Goal: Information Seeking & Learning: Learn about a topic

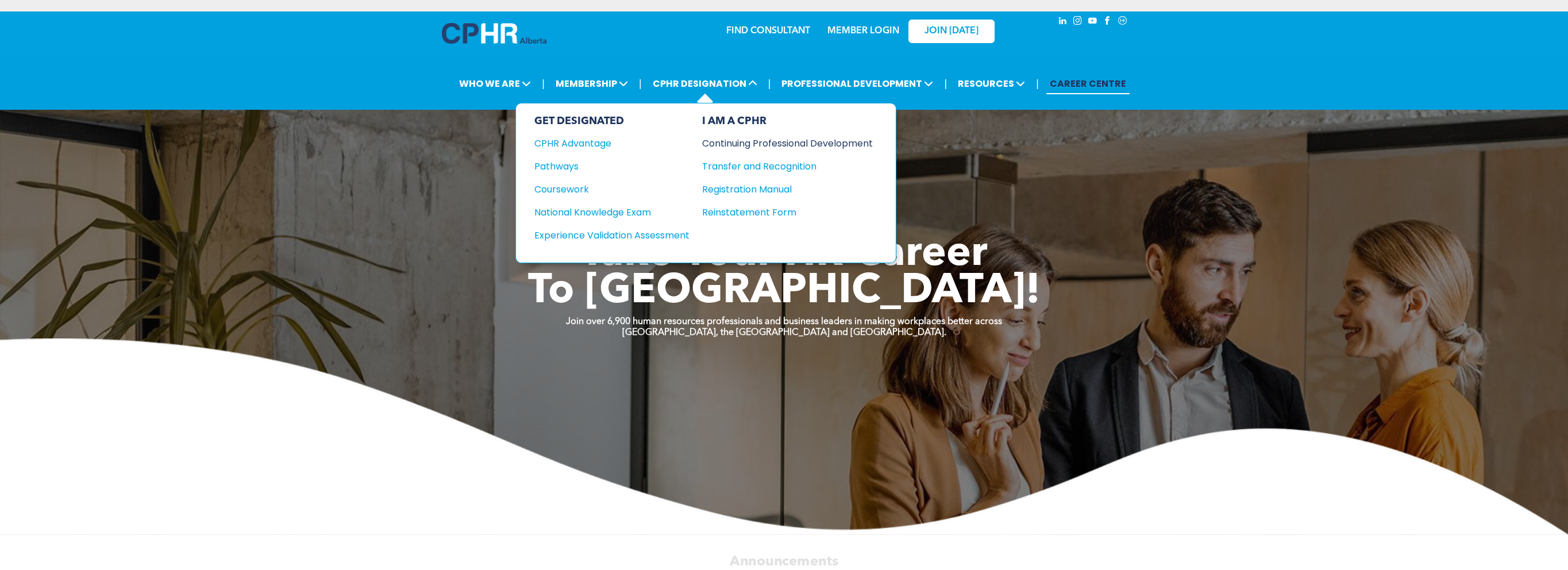
click at [757, 141] on div "Continuing Professional Development" at bounding box center [778, 143] width 153 height 15
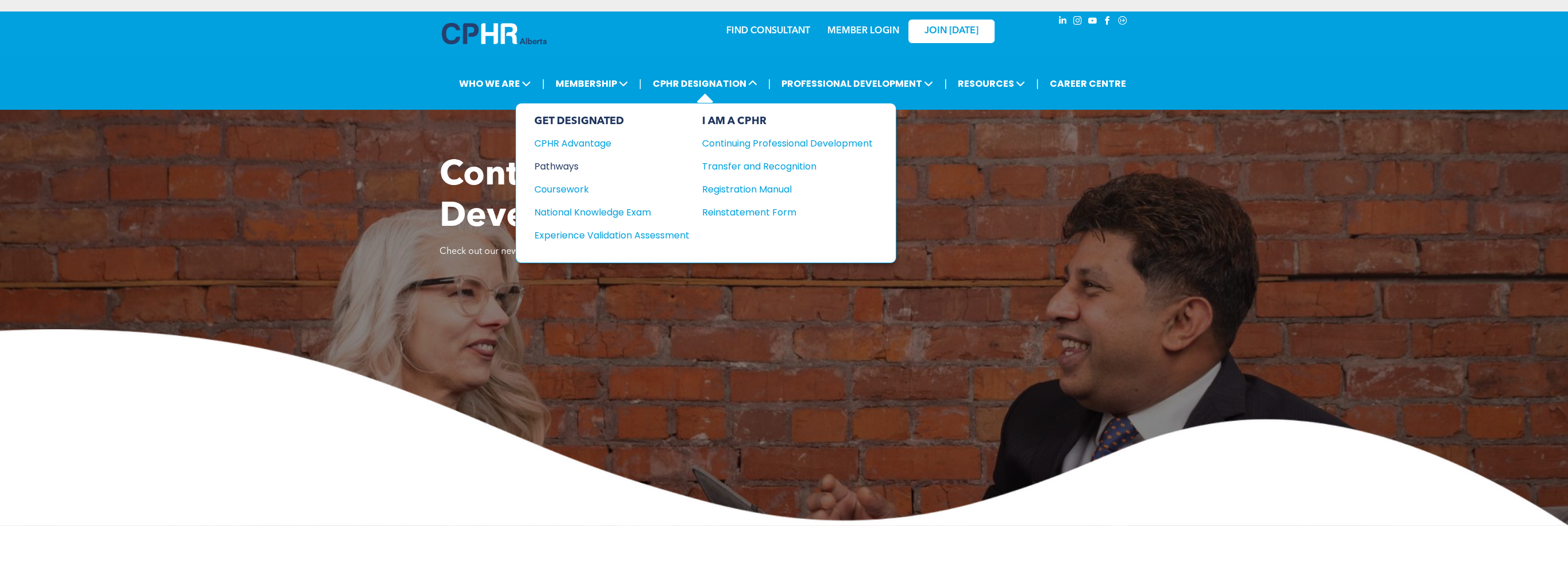
click at [570, 166] on div "Pathways" at bounding box center [604, 166] width 139 height 15
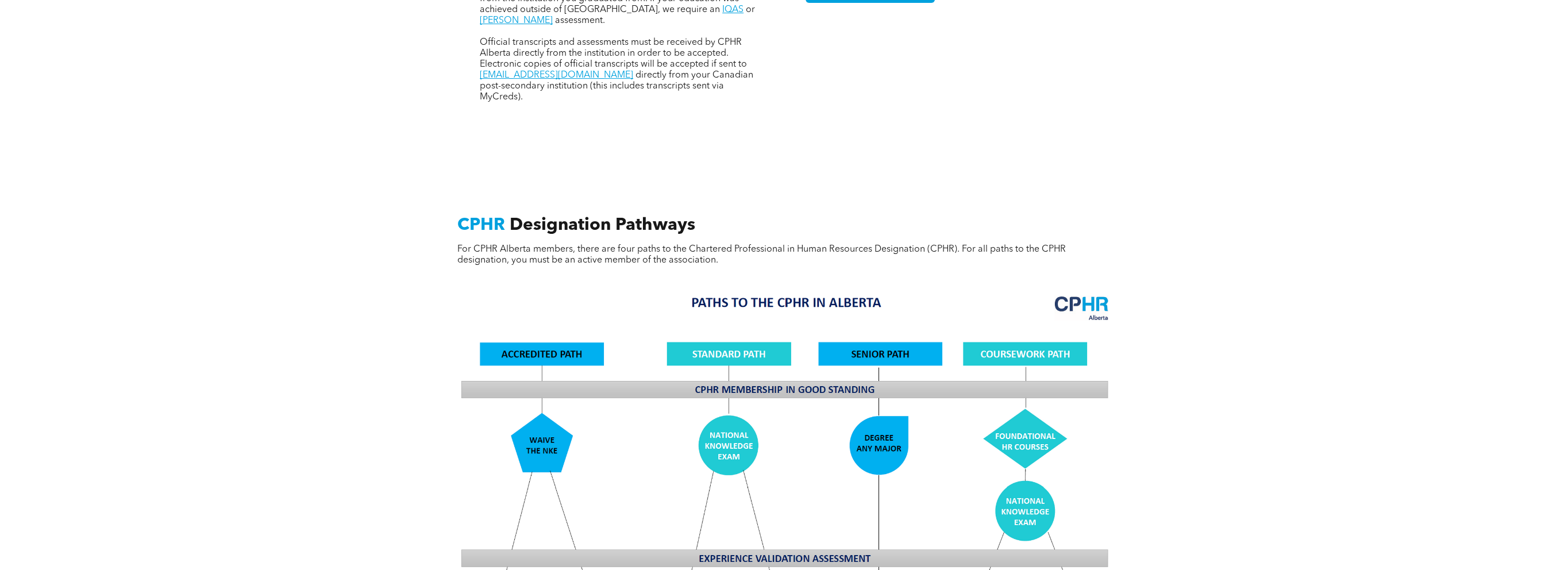
scroll to position [919, 0]
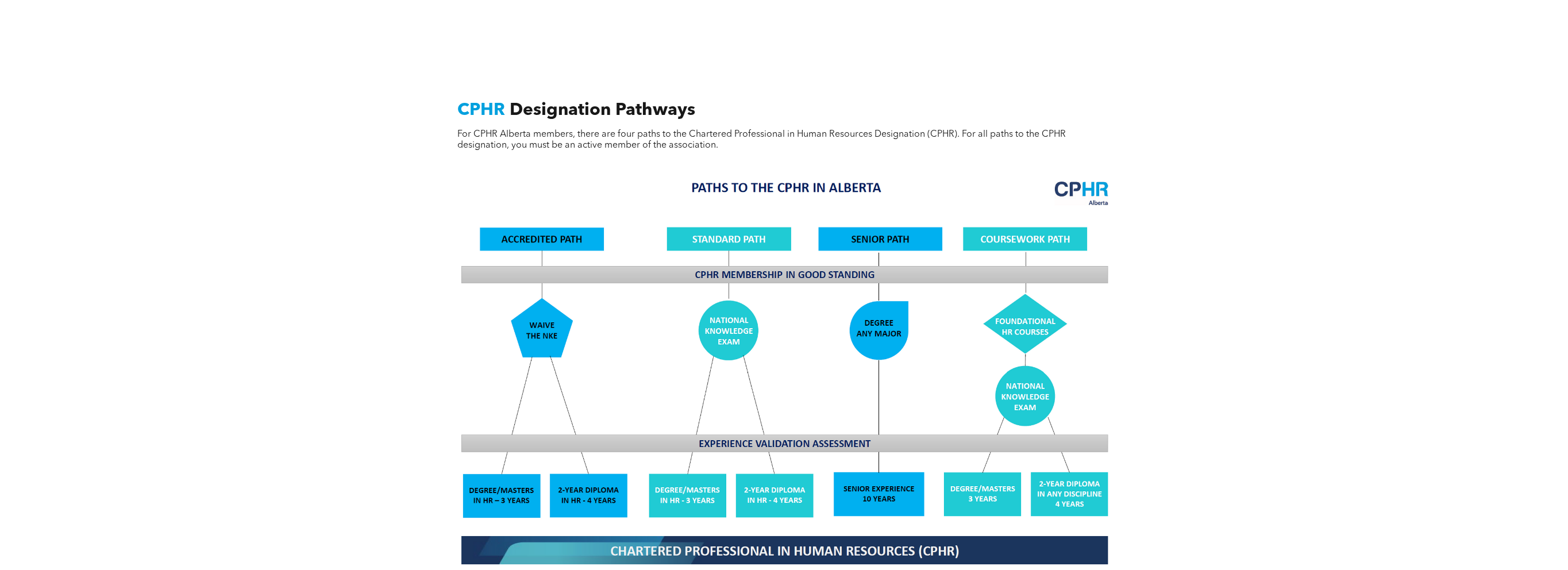
click at [767, 480] on img at bounding box center [784, 371] width 665 height 400
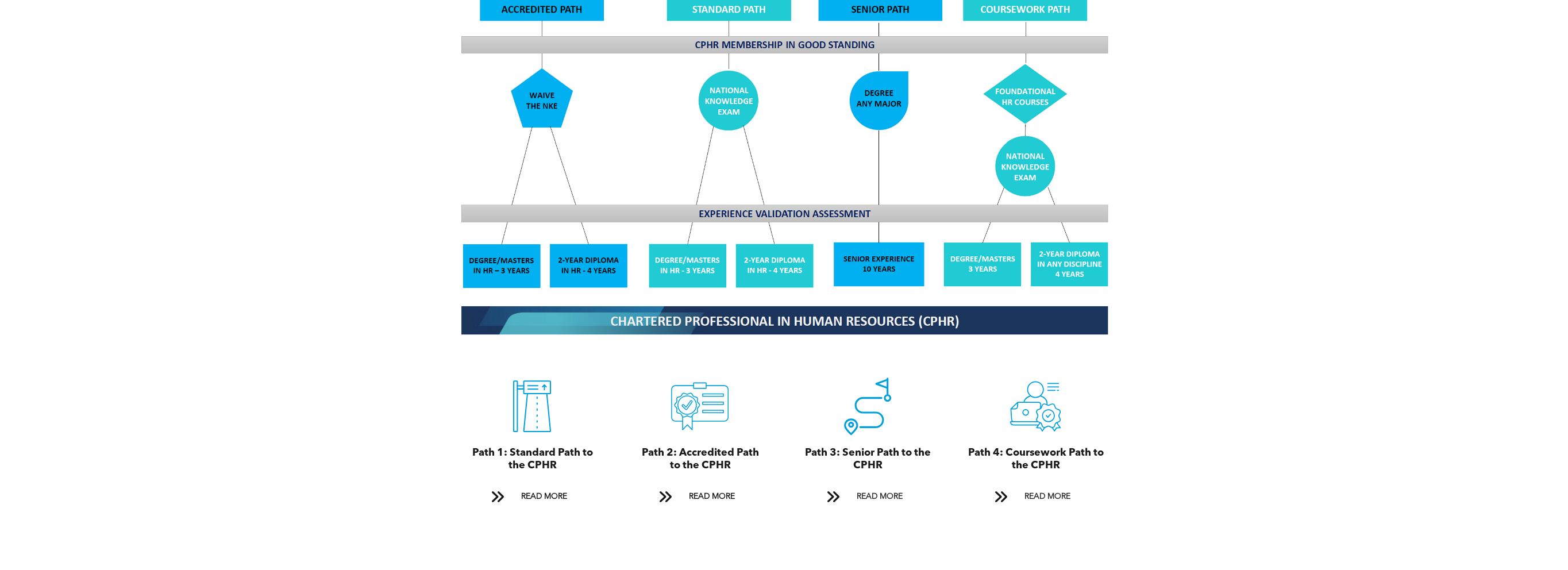
scroll to position [1263, 0]
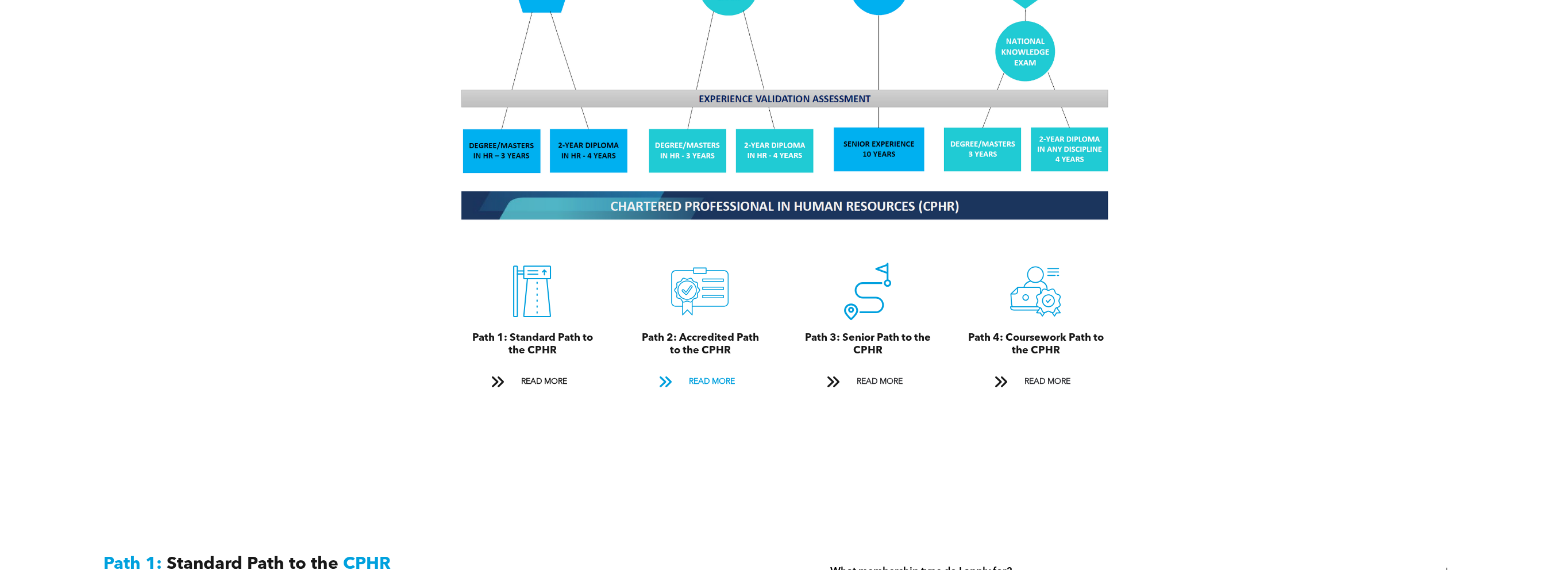
click at [665, 374] on span at bounding box center [665, 381] width 15 height 15
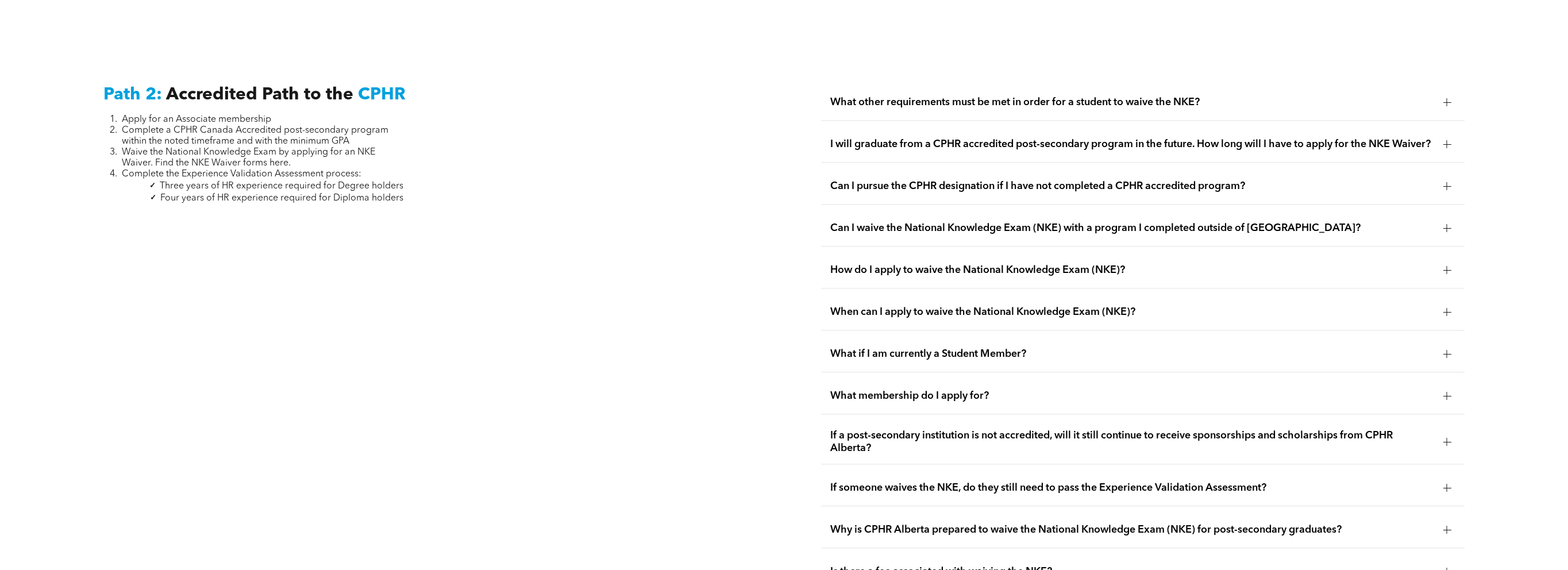
click at [1448, 140] on div at bounding box center [1447, 144] width 8 height 8
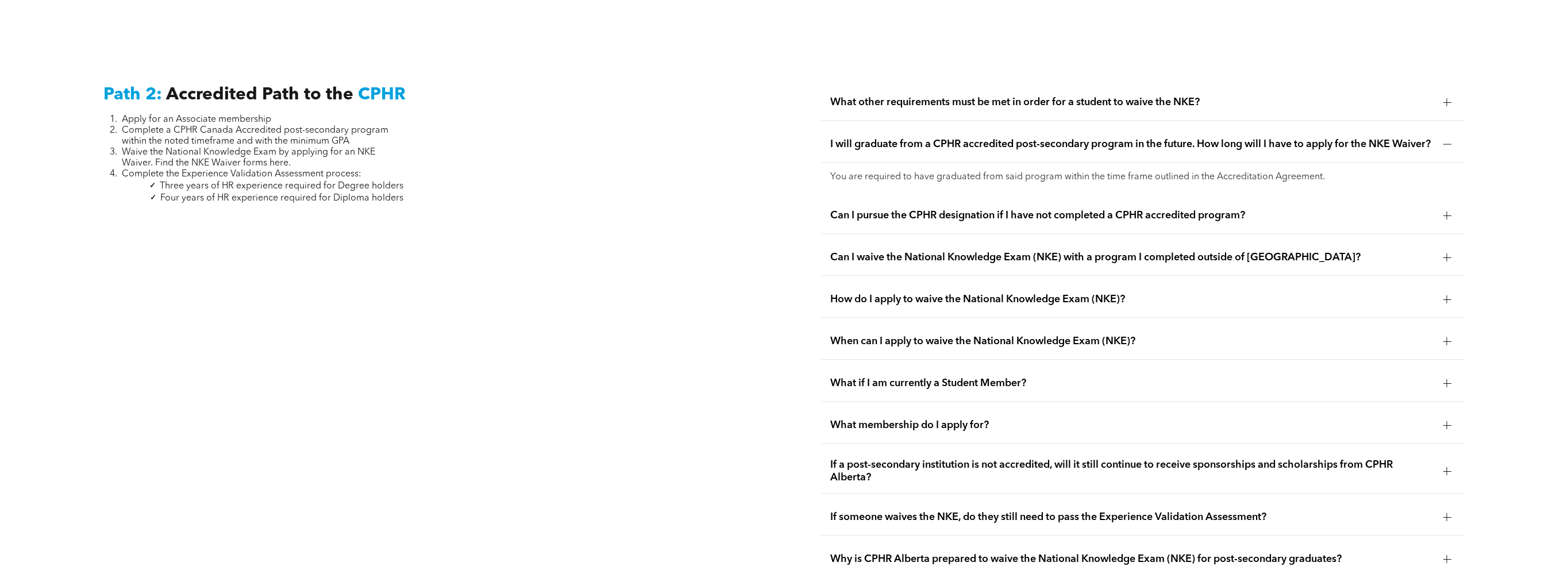
click at [1448, 215] on div at bounding box center [1447, 215] width 8 height 1
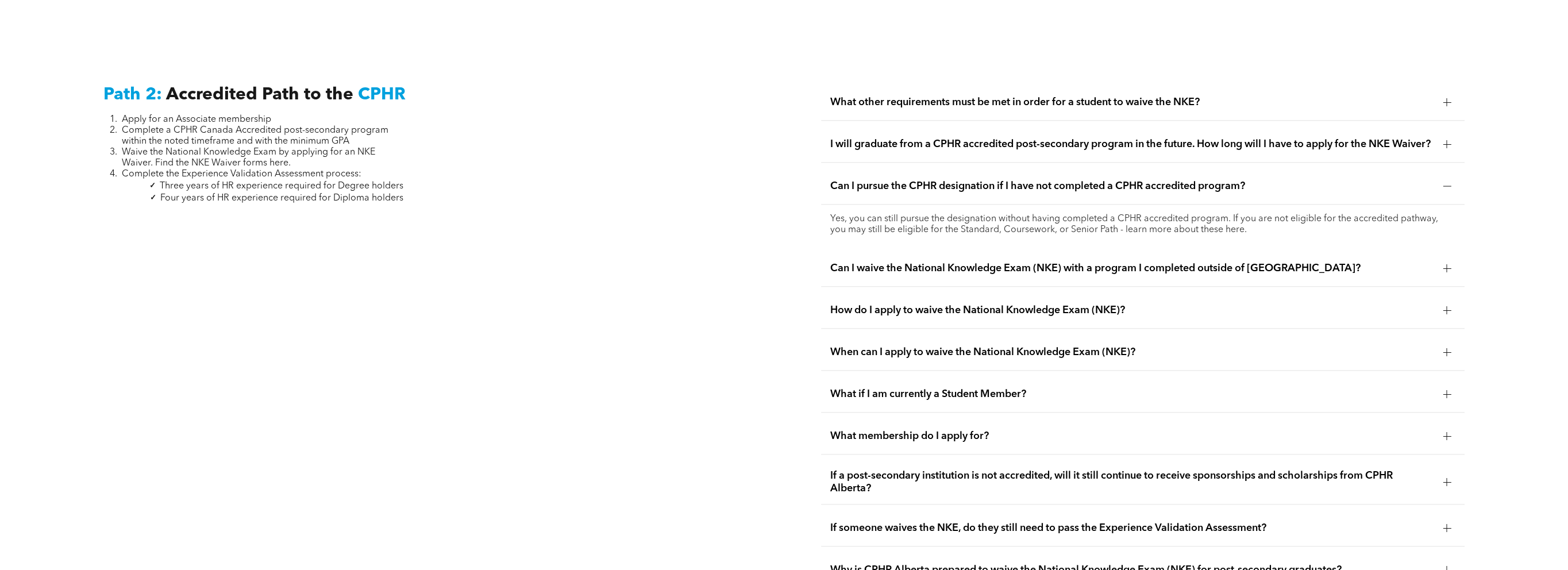
click at [1195, 229] on p "Yes, you can still pursue the designation without having completed a CPHR accre…" at bounding box center [1143, 224] width 626 height 21
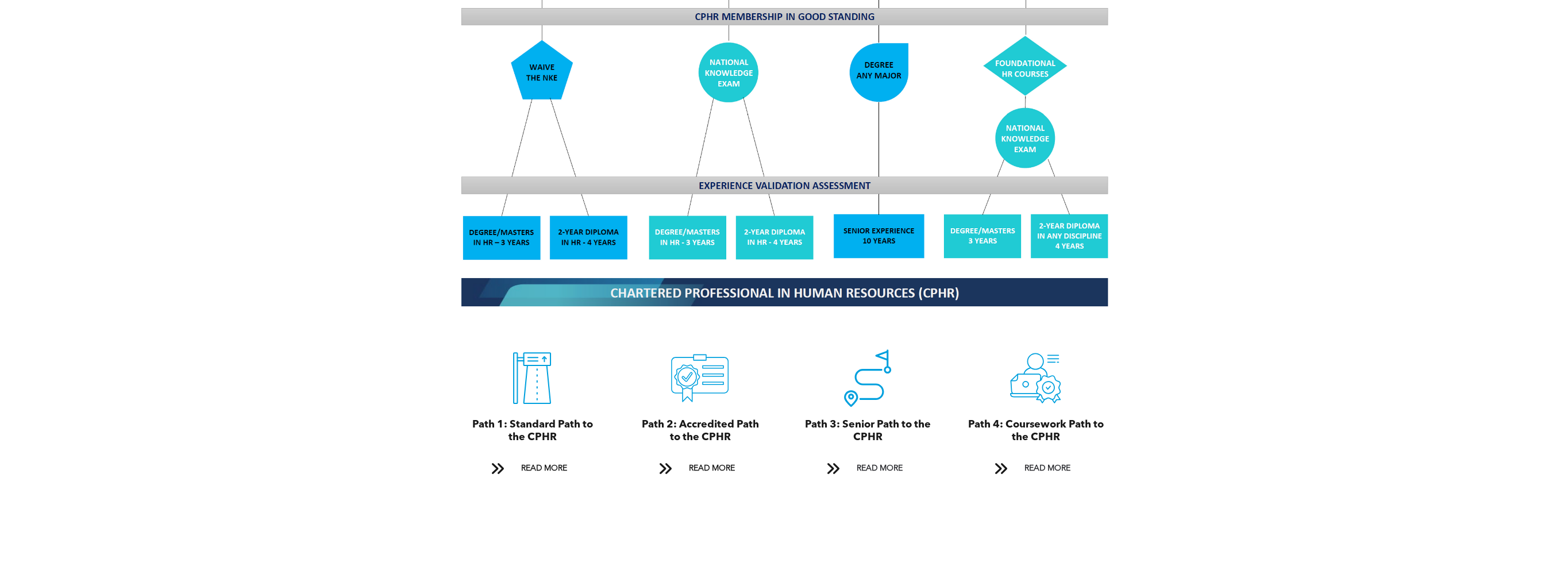
scroll to position [1234, 0]
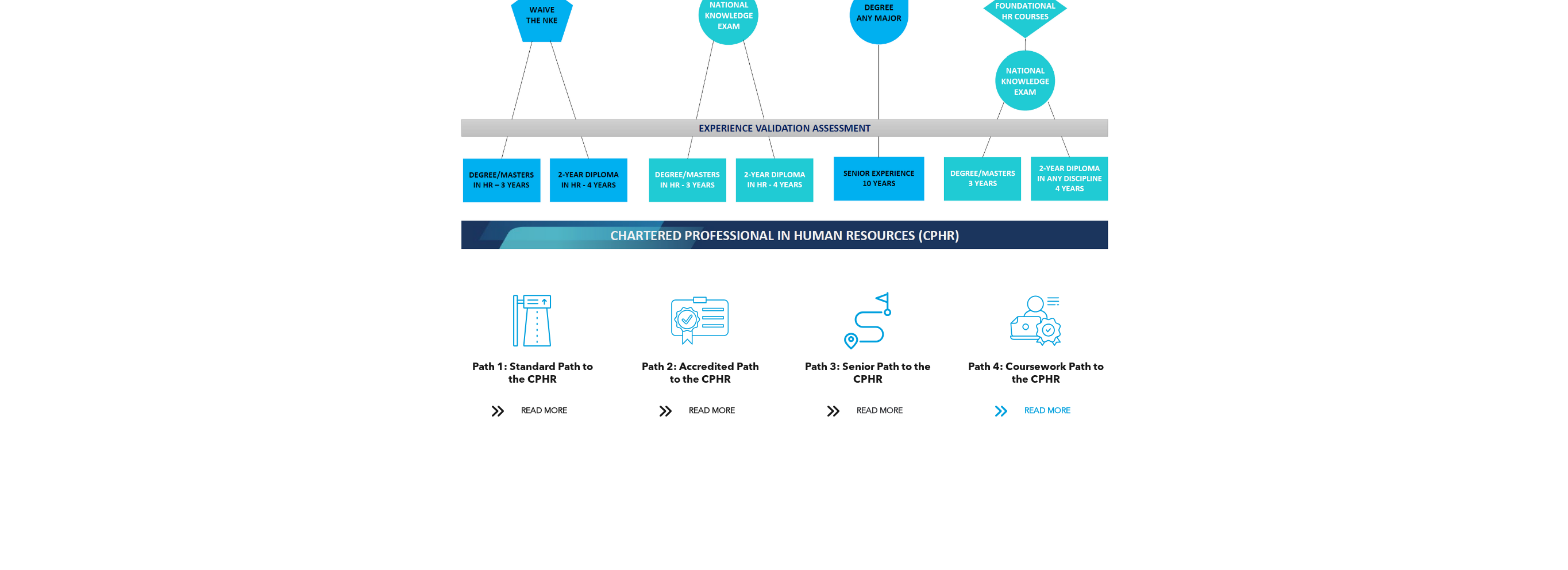
click at [1005, 403] on span at bounding box center [1000, 411] width 15 height 15
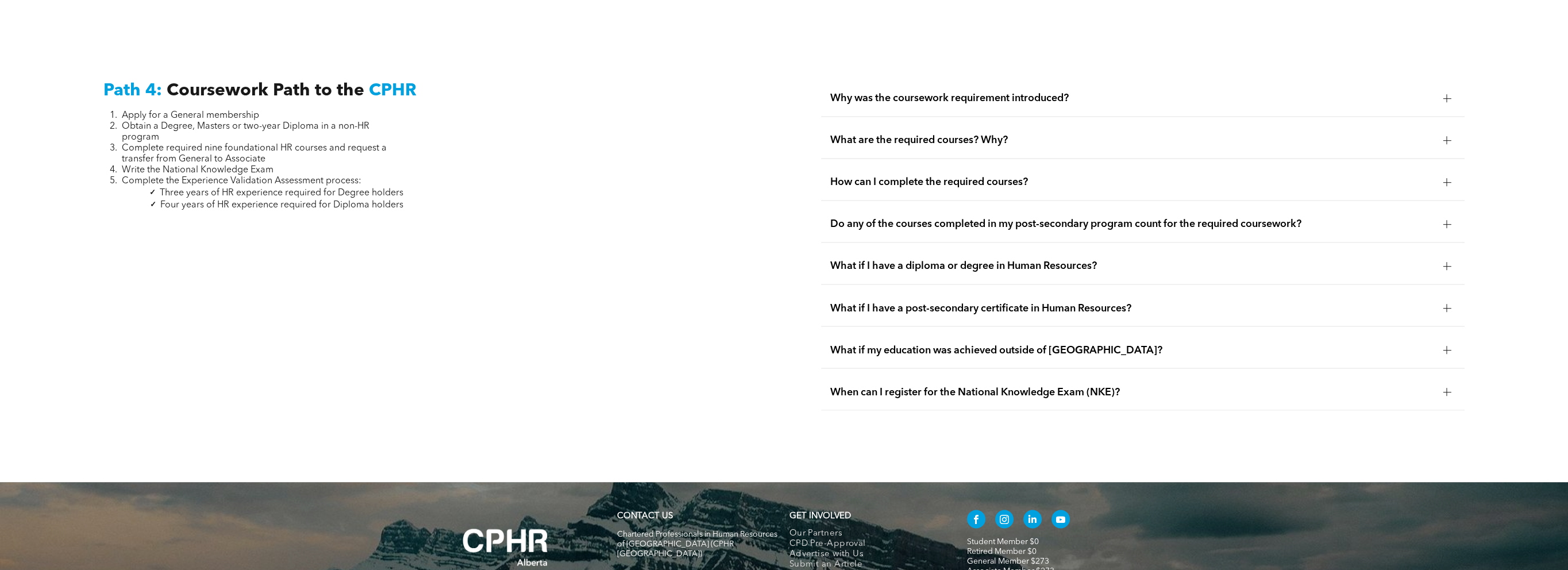
click at [1448, 94] on div at bounding box center [1447, 98] width 8 height 8
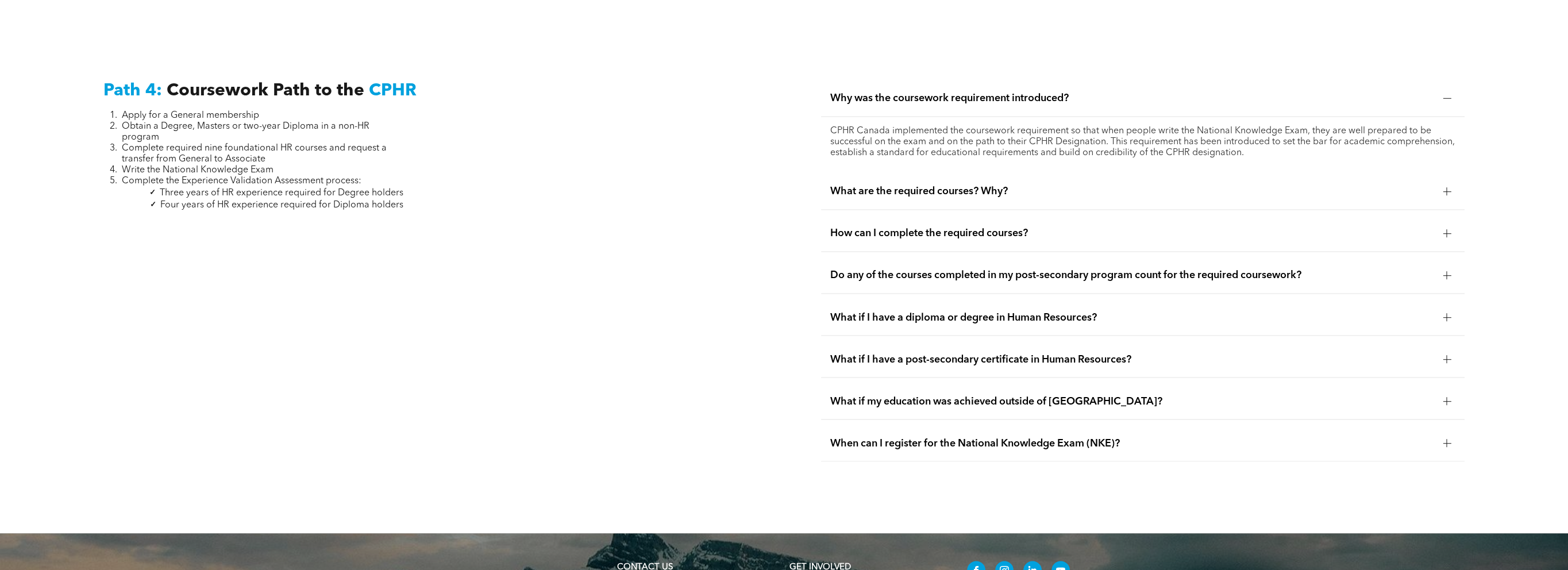
click at [1453, 309] on div at bounding box center [1447, 317] width 17 height 17
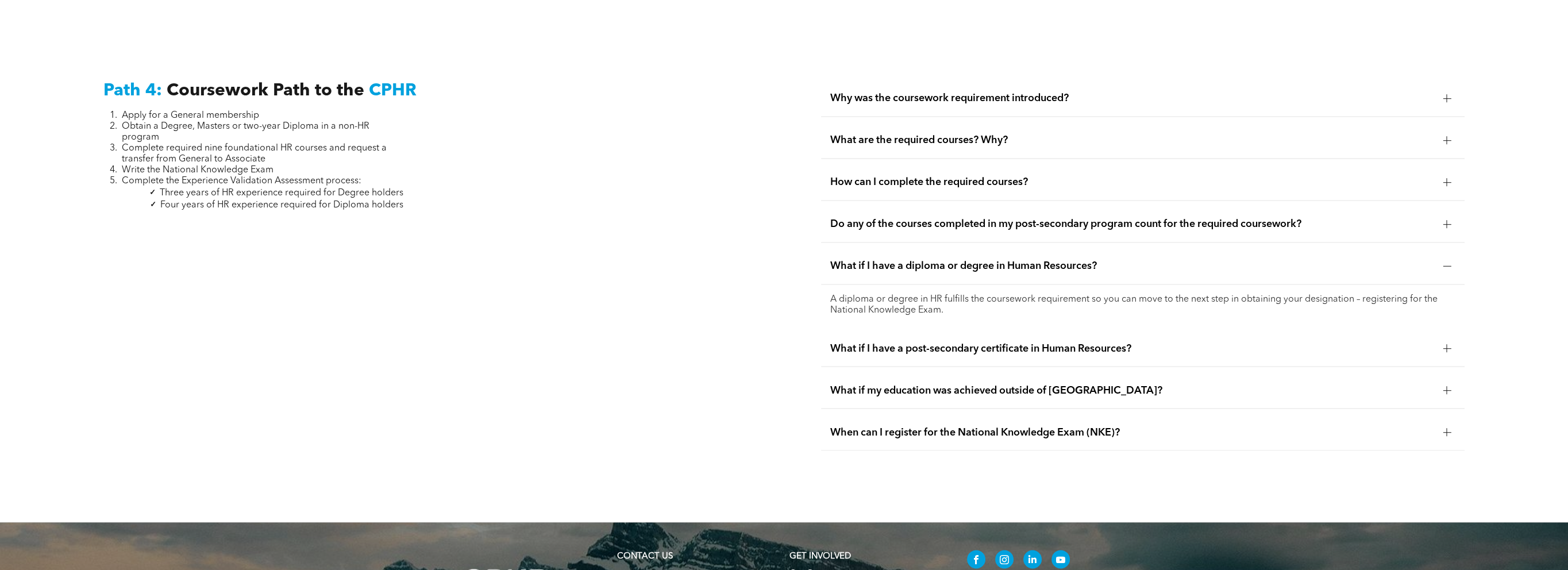
click at [1442, 344] on div at bounding box center [1447, 348] width 8 height 8
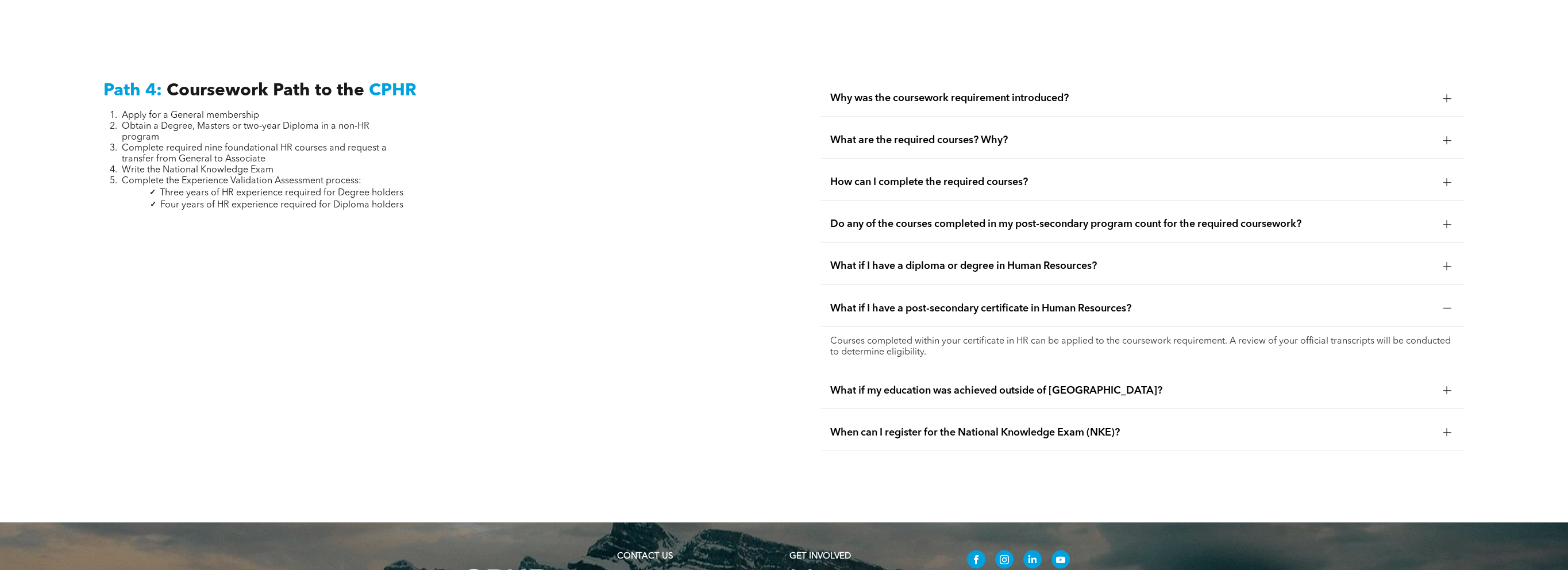
click at [1454, 381] on div at bounding box center [1447, 390] width 17 height 17
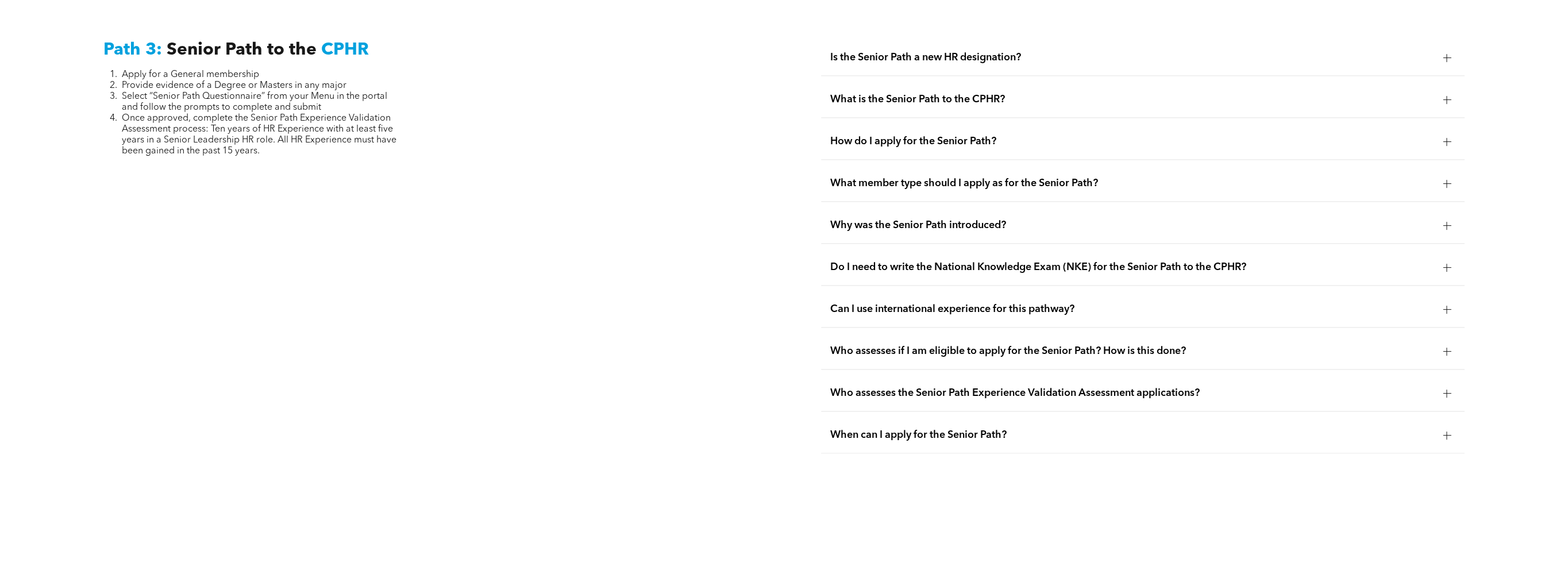
scroll to position [2935, 0]
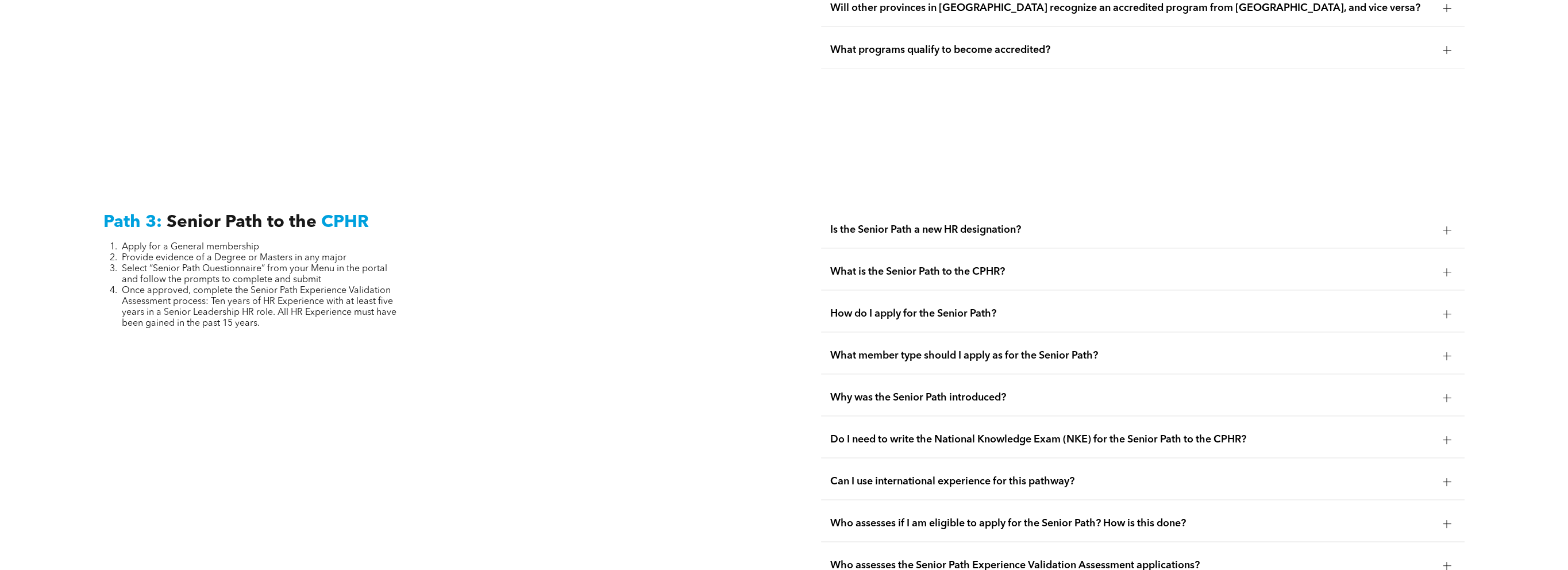
click at [1450, 268] on div at bounding box center [1447, 272] width 8 height 8
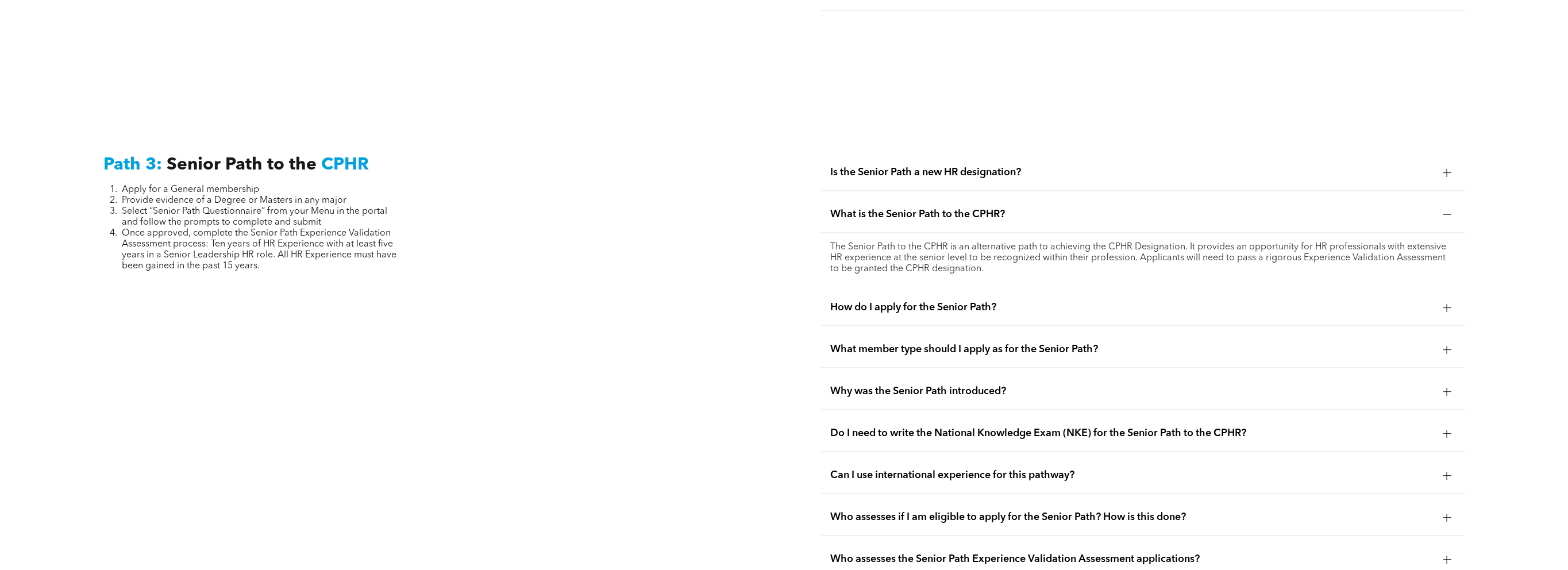
scroll to position [3050, 0]
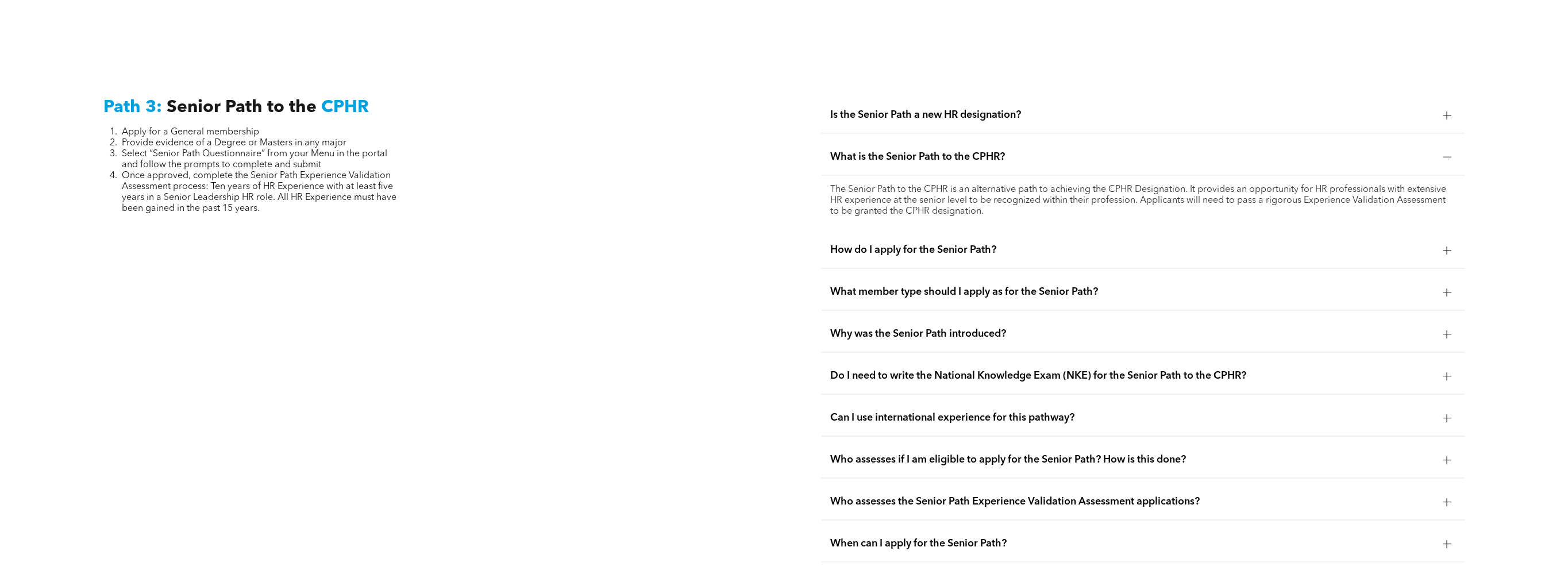
click at [1445, 329] on div at bounding box center [1447, 334] width 8 height 8
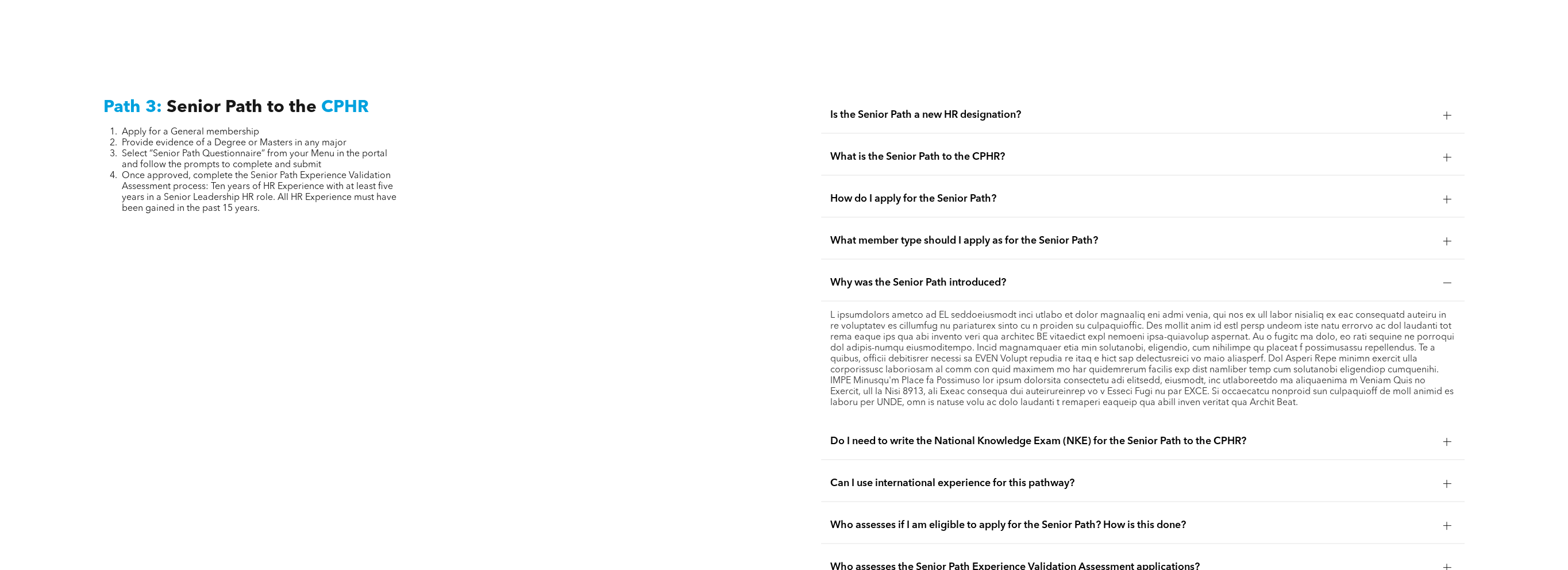
scroll to position [3165, 0]
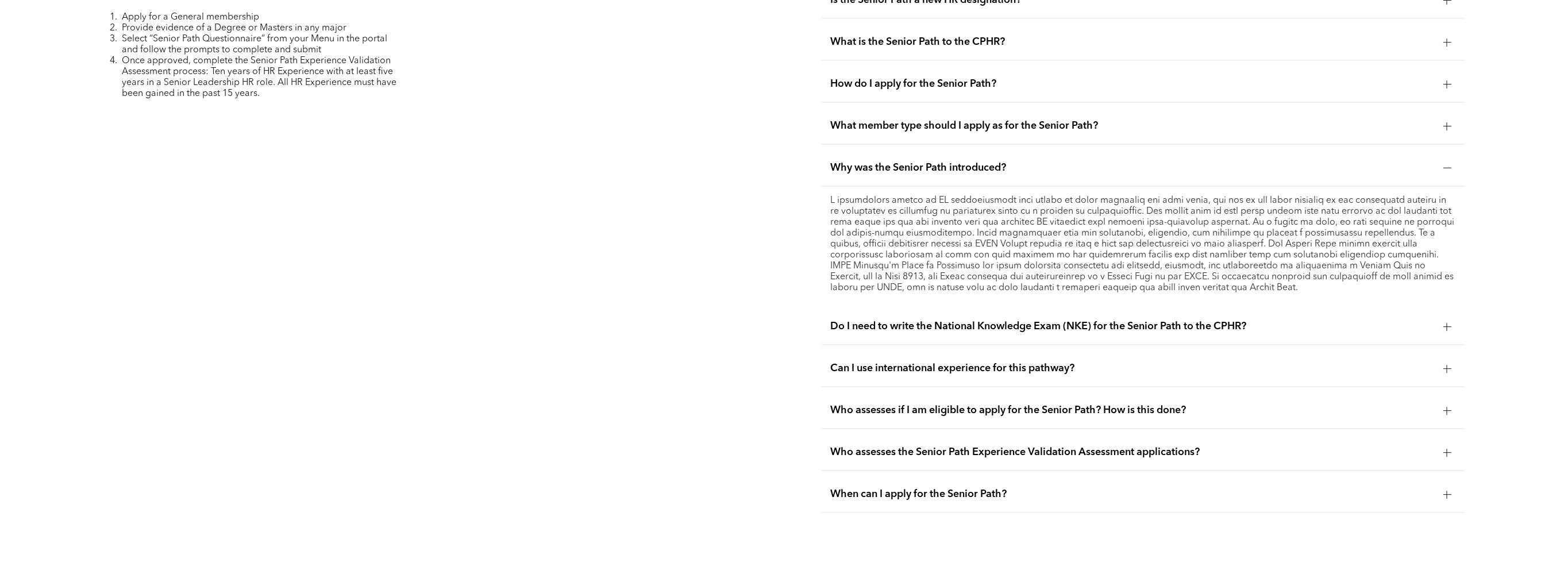
click at [1451, 321] on div at bounding box center [1447, 326] width 17 height 17
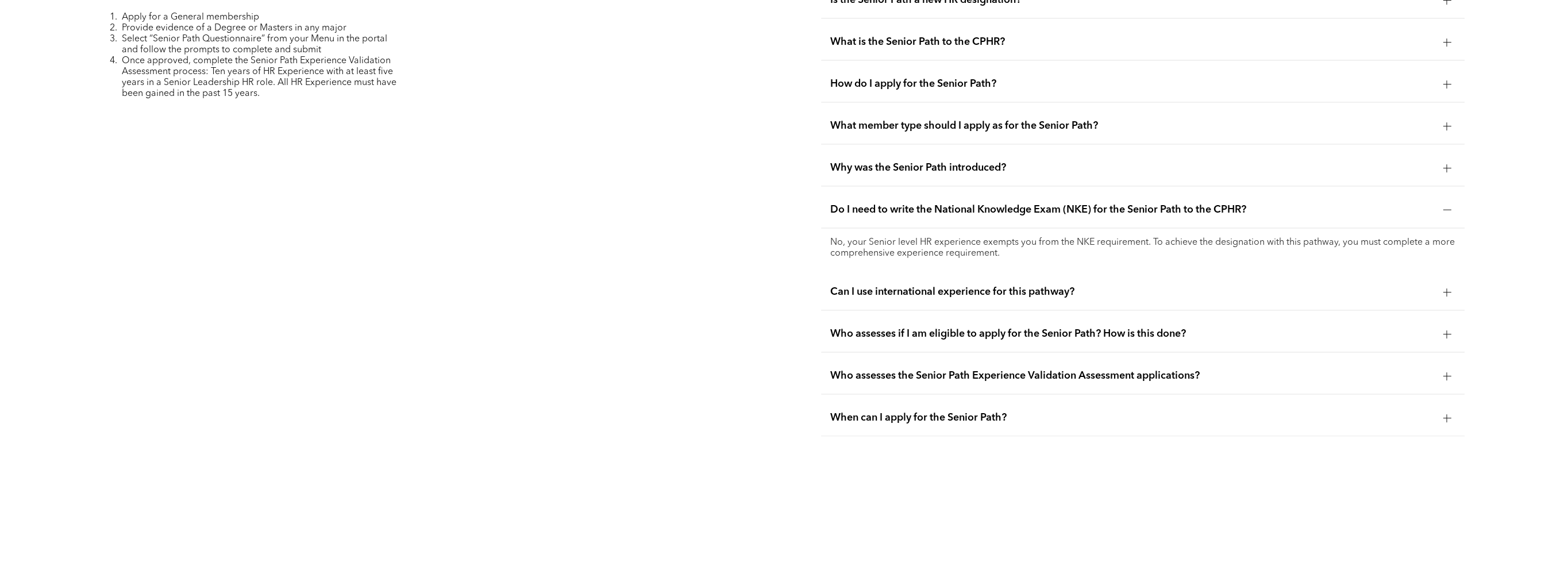
click at [1447, 288] on div at bounding box center [1447, 292] width 1 height 8
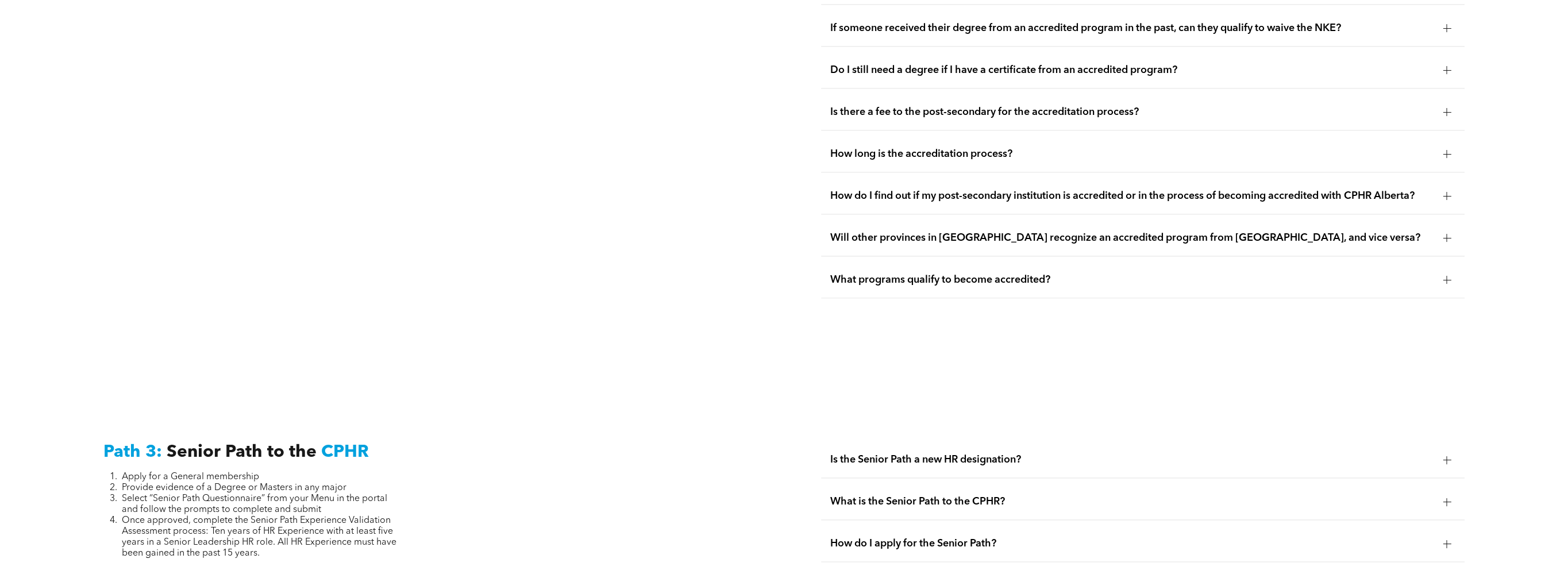
scroll to position [2591, 0]
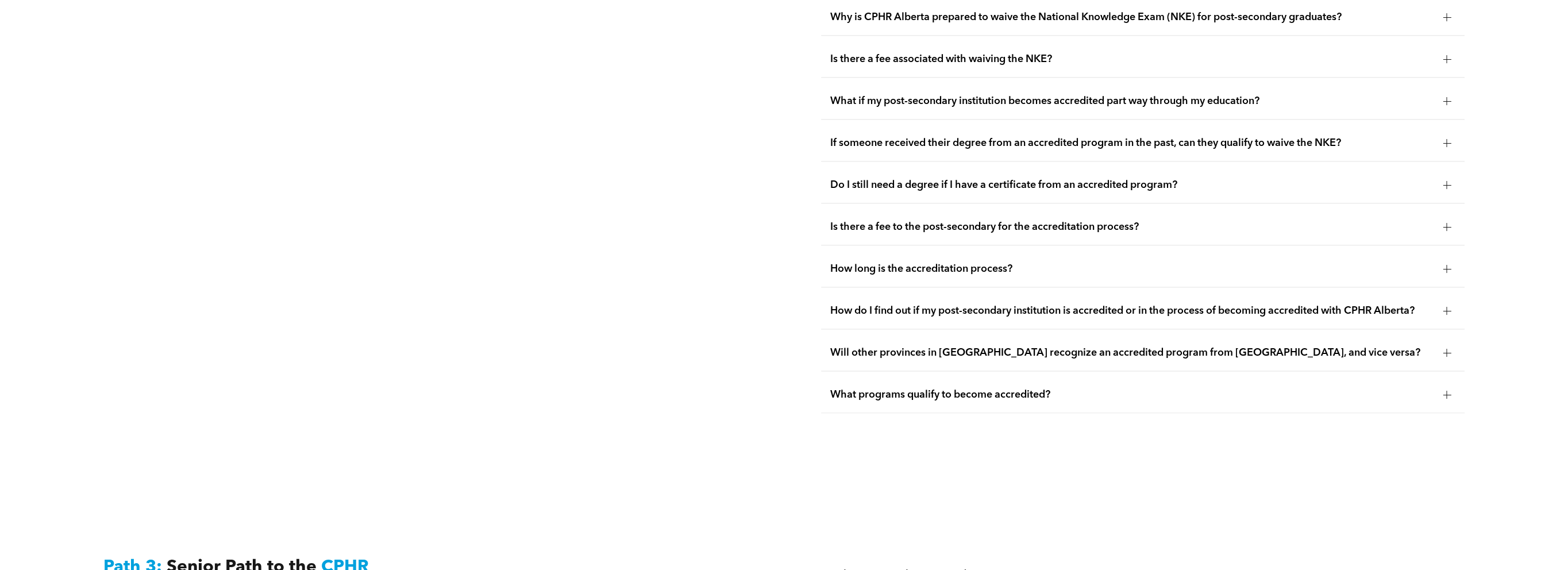
click at [1449, 306] on div at bounding box center [1447, 311] width 8 height 8
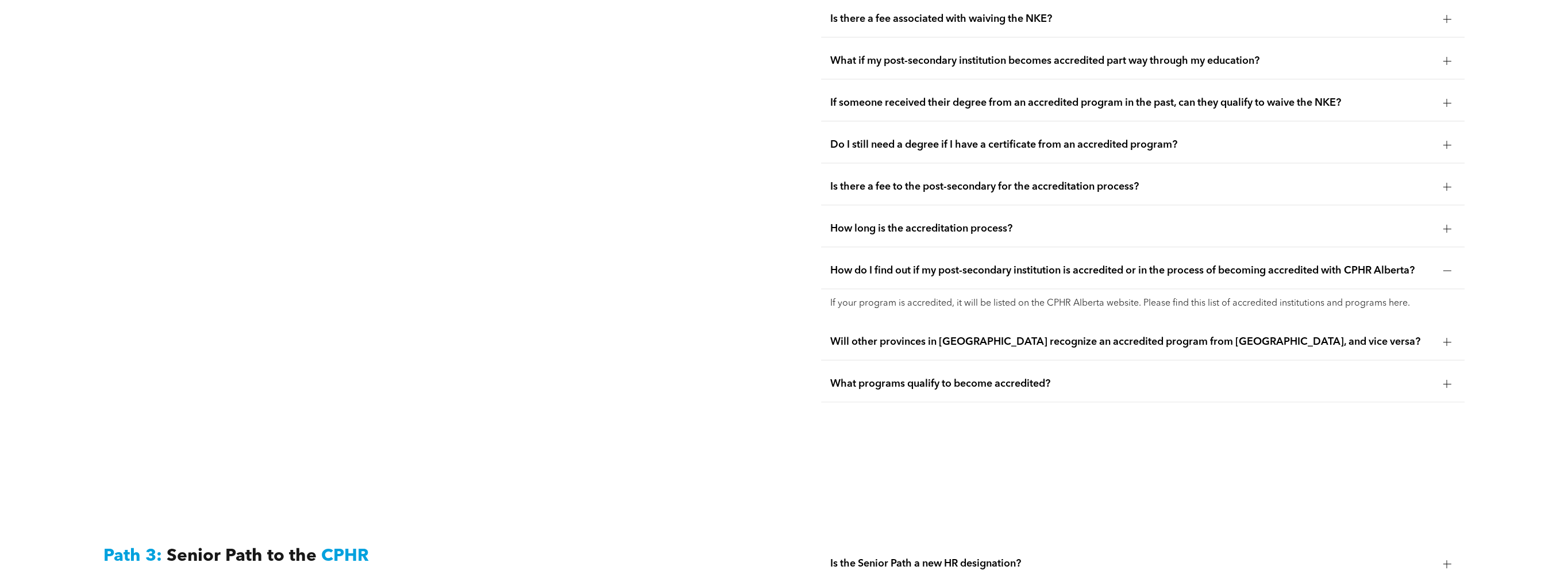
click at [1441, 376] on div at bounding box center [1447, 383] width 17 height 17
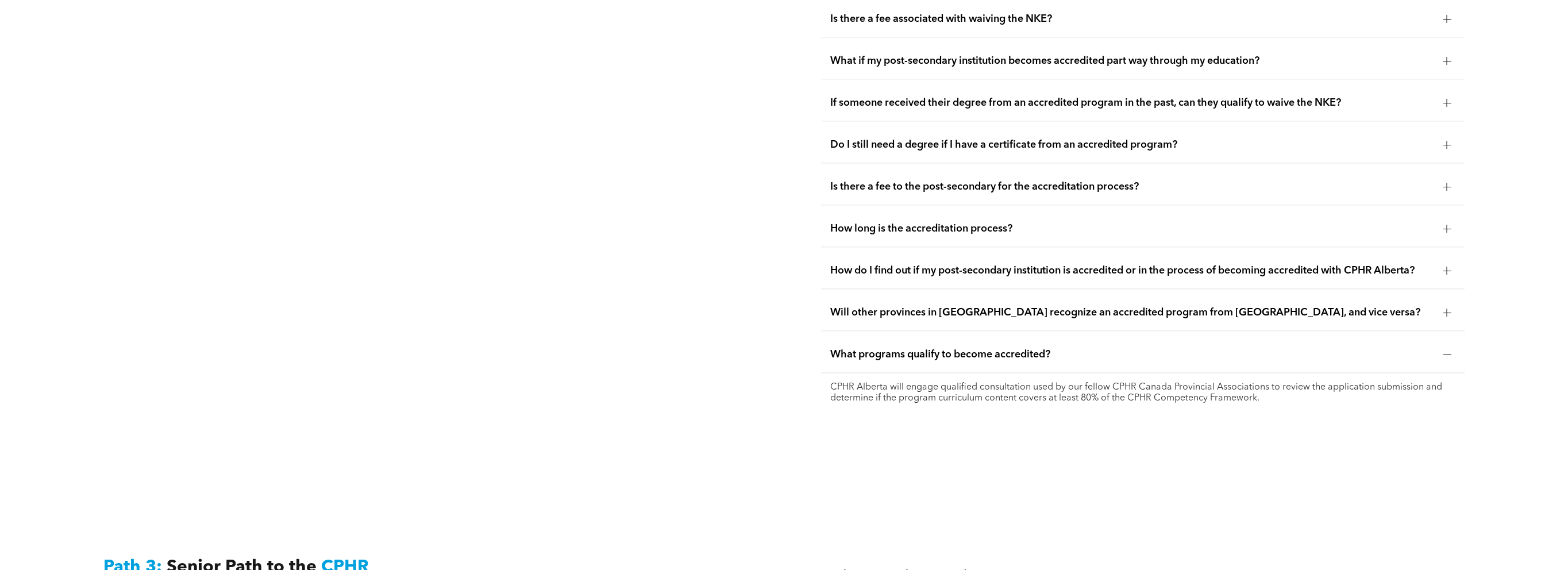
scroll to position [2533, 0]
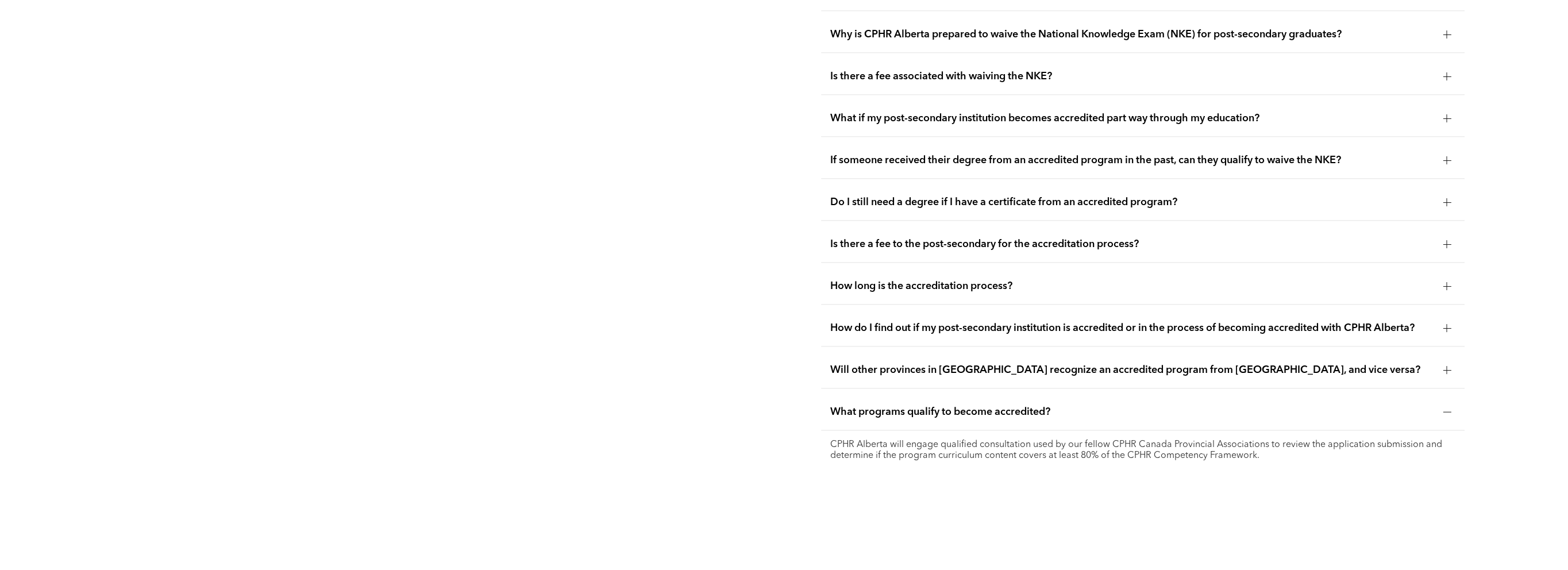
click at [1447, 198] on div at bounding box center [1447, 202] width 1 height 8
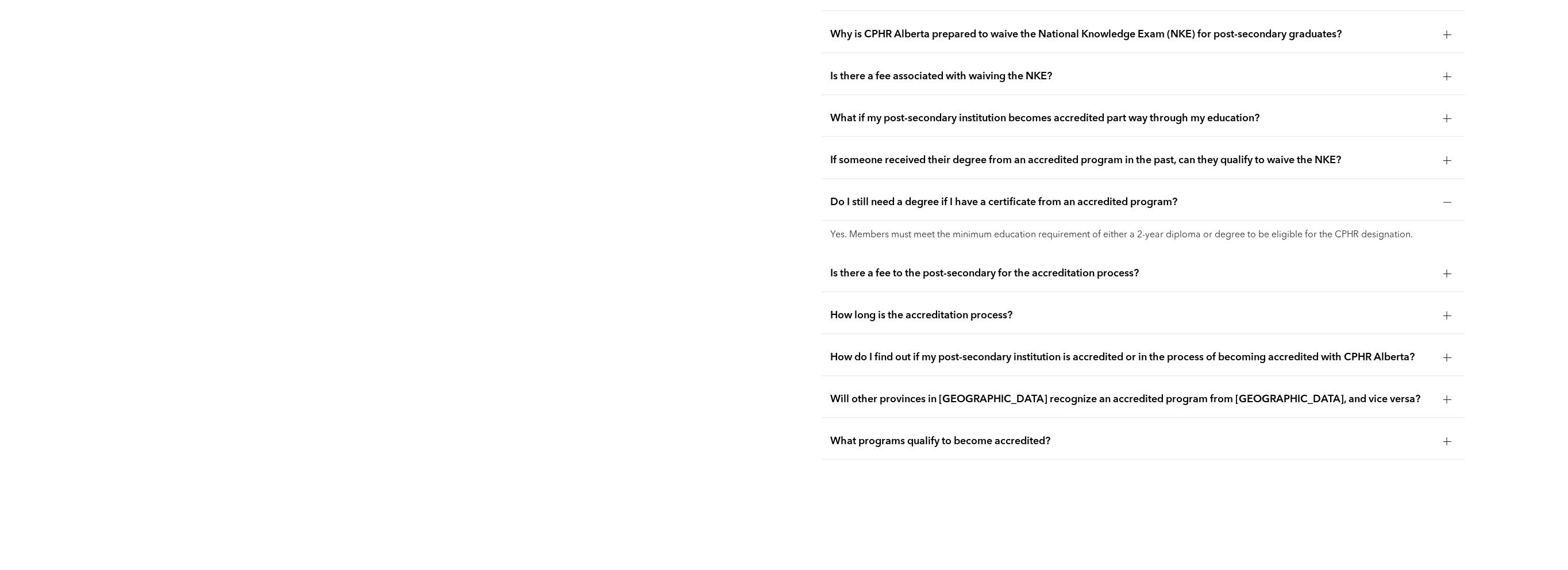
scroll to position [2476, 0]
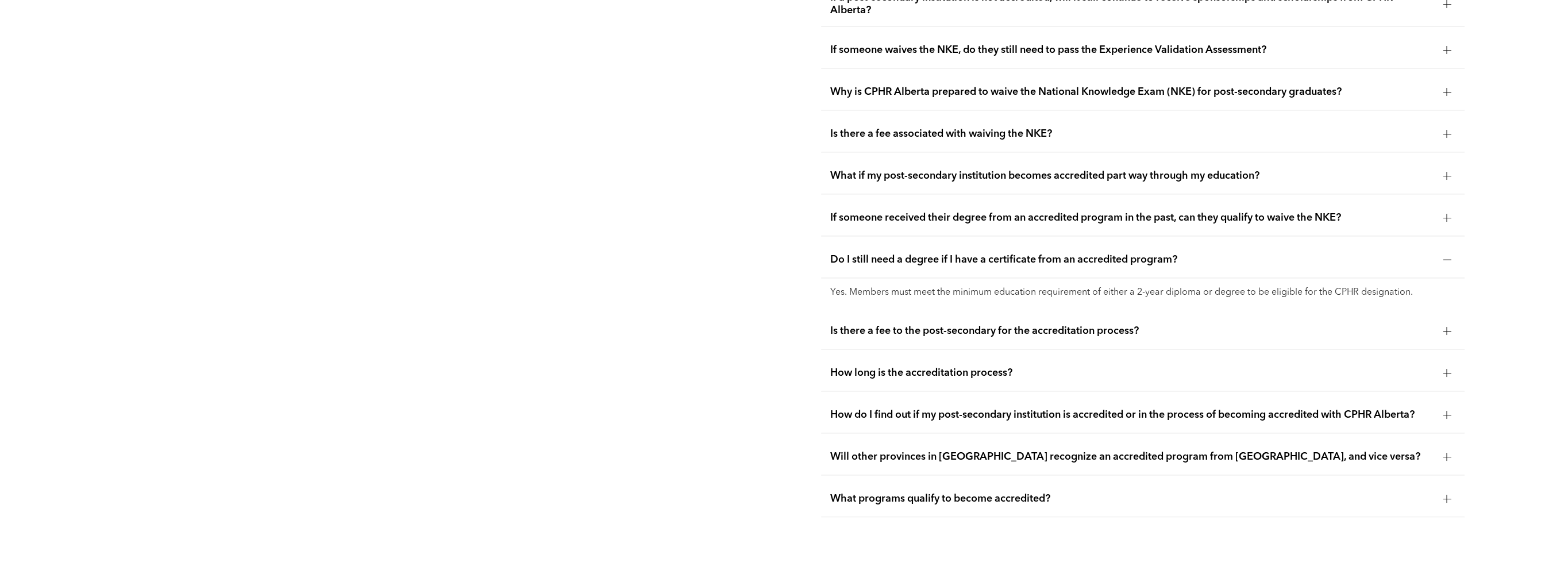
click at [1450, 217] on div at bounding box center [1447, 217] width 8 height 1
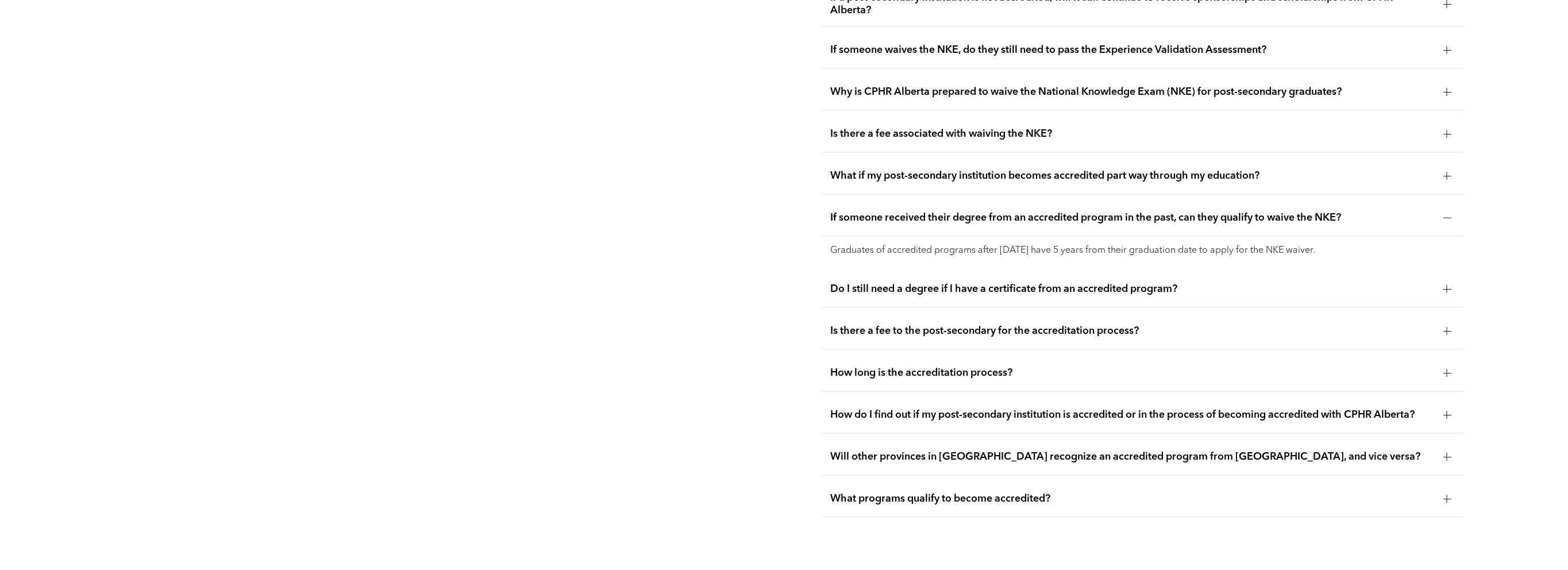
scroll to position [2360, 0]
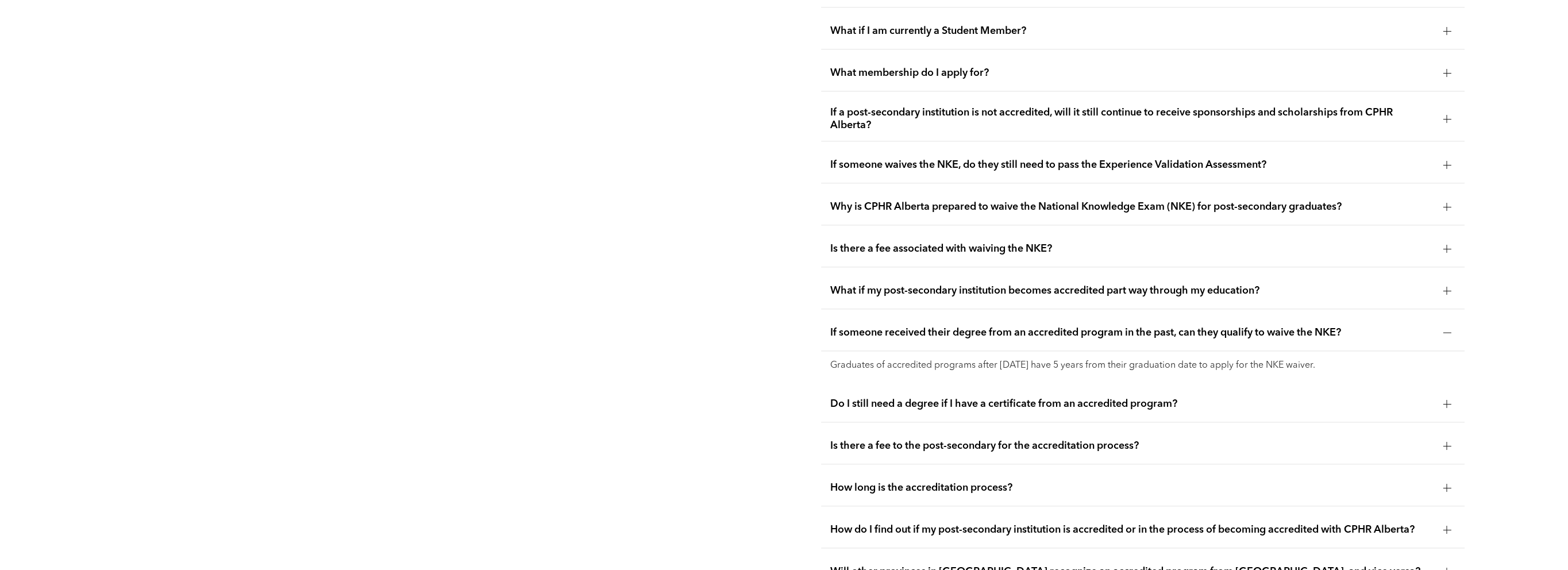
click at [1442, 113] on div at bounding box center [1447, 119] width 17 height 17
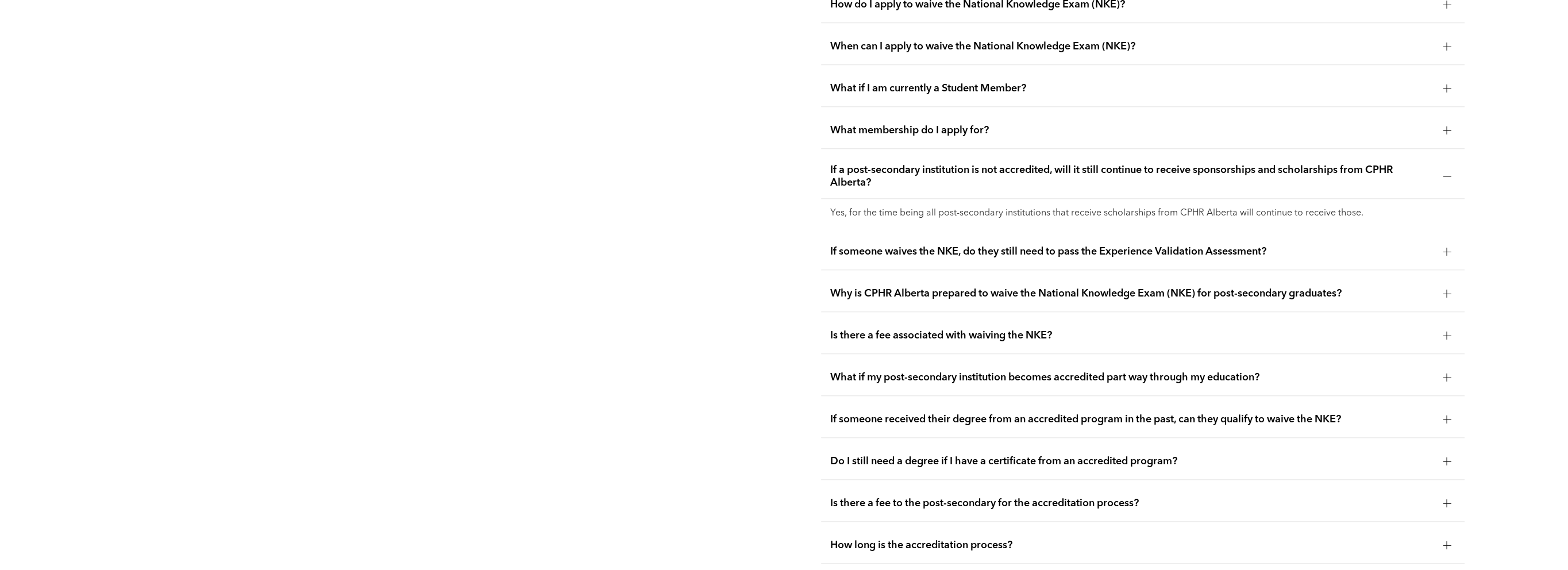
scroll to position [2246, 0]
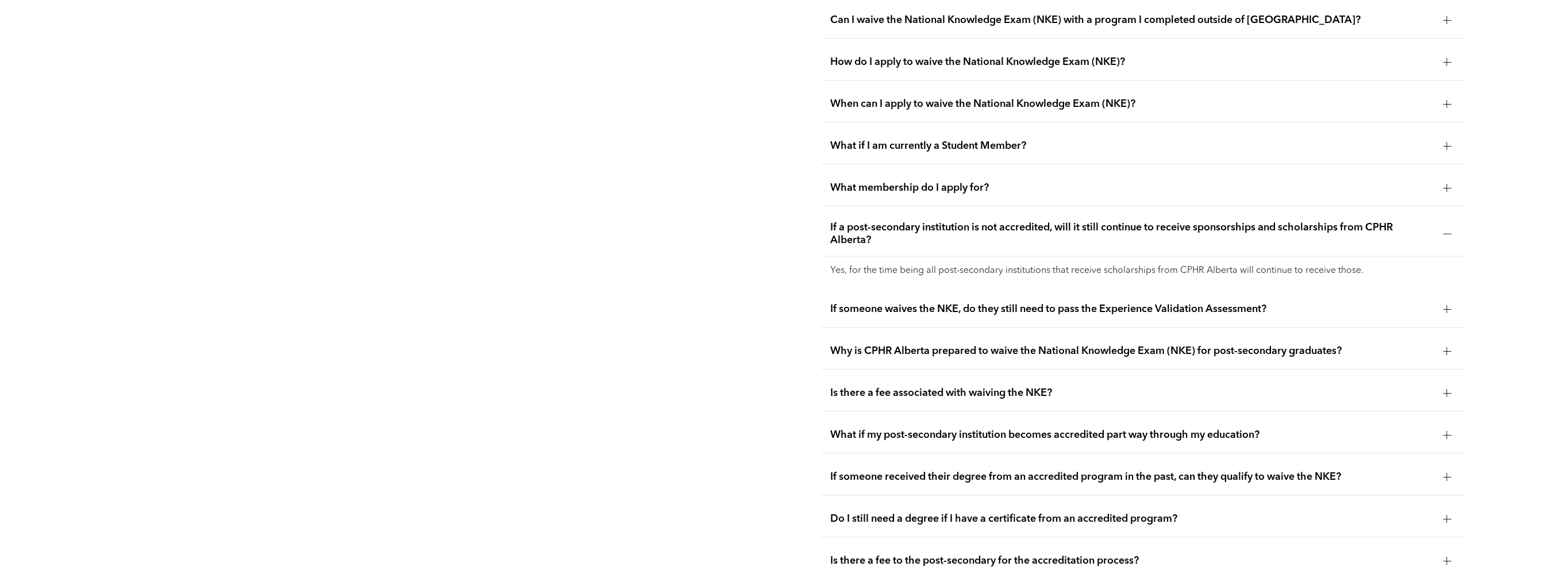
click at [1445, 185] on div at bounding box center [1447, 188] width 8 height 8
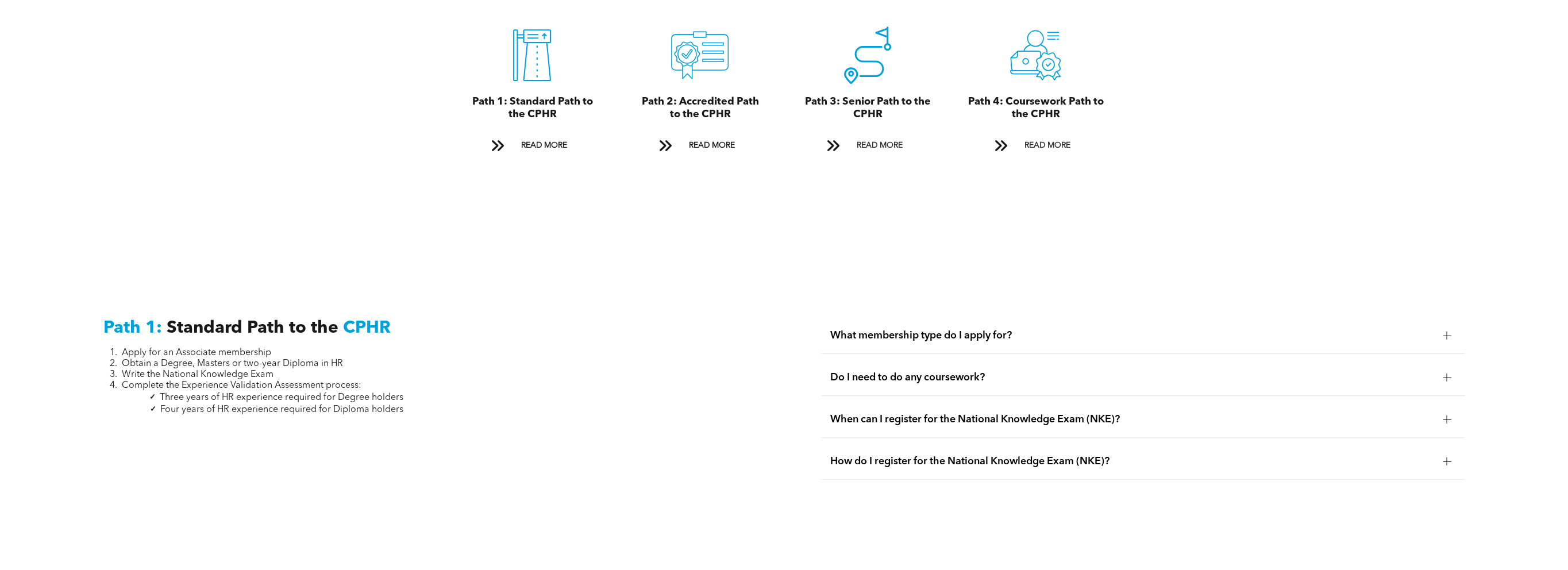
scroll to position [1270, 0]
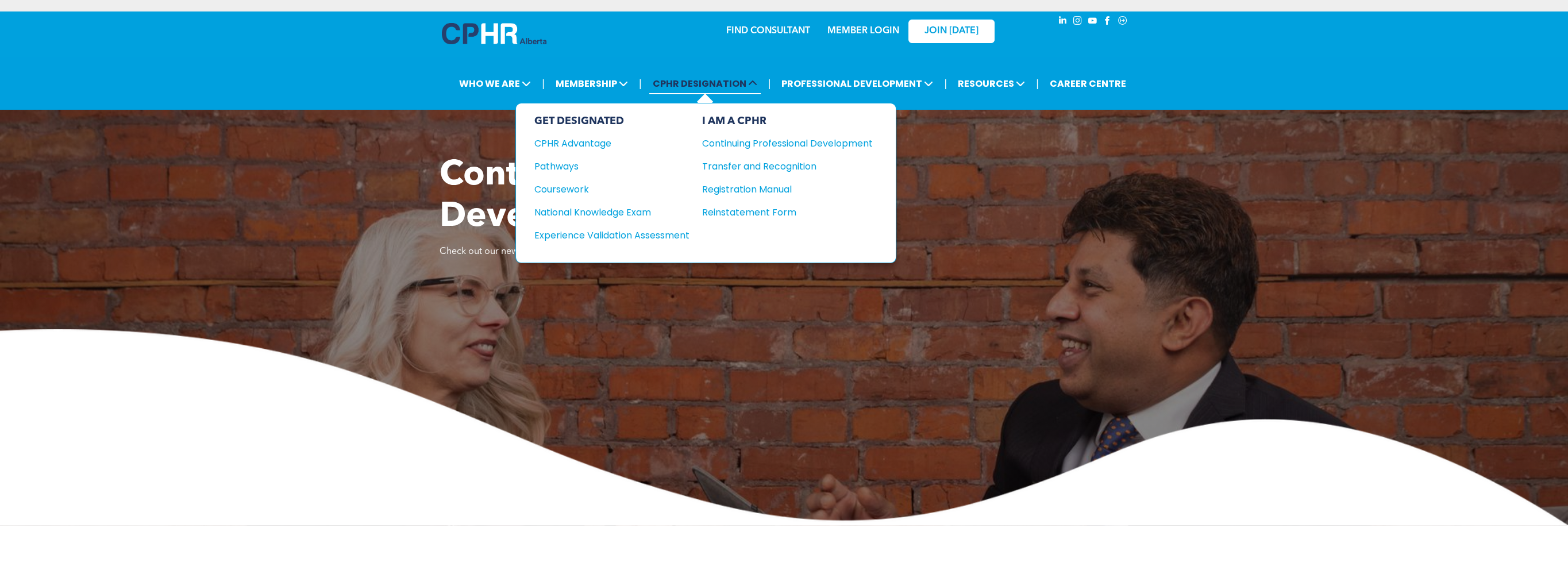
click at [700, 80] on span "CPHR DESIGNATION" at bounding box center [705, 83] width 112 height 21
click at [573, 142] on div "CPHR Advantage" at bounding box center [604, 143] width 139 height 15
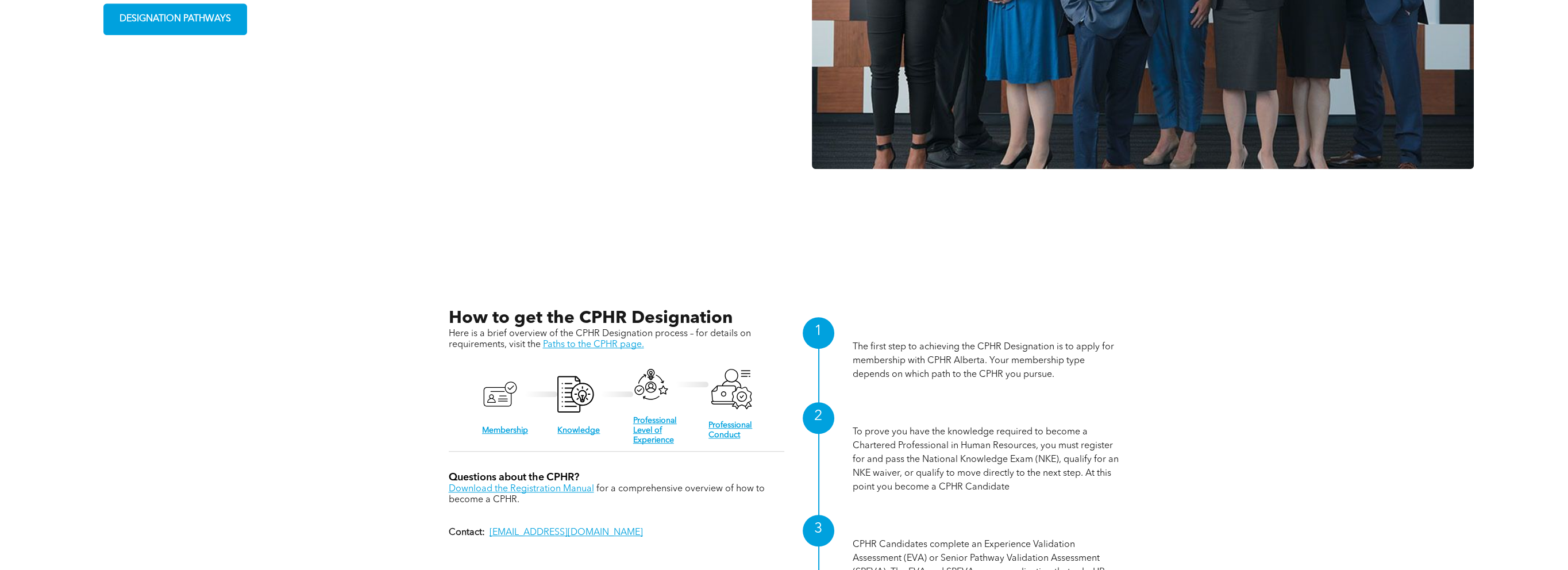
scroll to position [1435, 0]
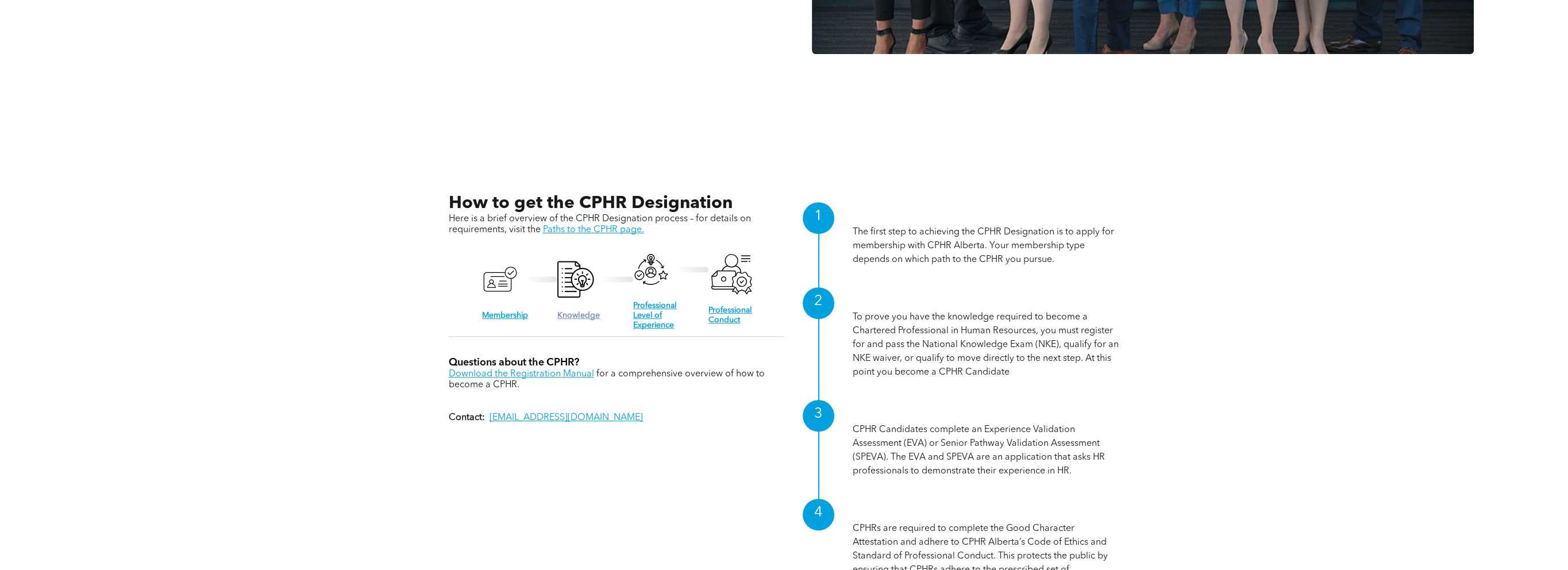
click at [586, 315] on link "Knowledge" at bounding box center [578, 316] width 42 height 8
